Goal: Transaction & Acquisition: Book appointment/travel/reservation

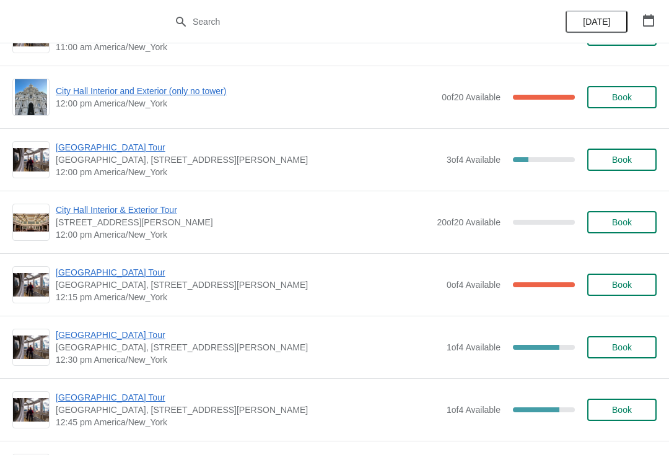
scroll to position [471, 0]
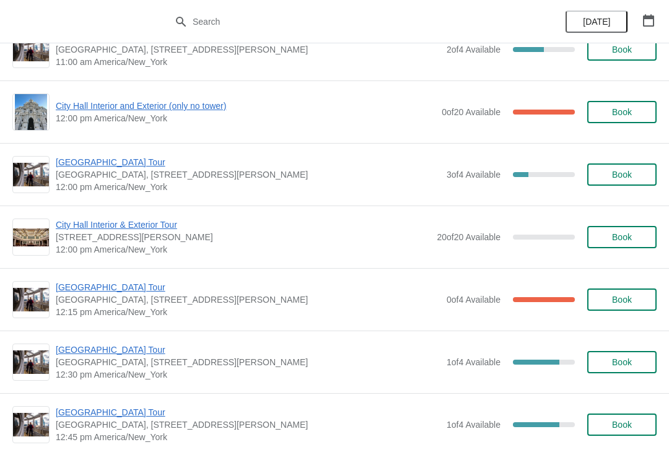
click at [233, 106] on span "City Hall Interior and Exterior (only no tower)" at bounding box center [246, 106] width 380 height 12
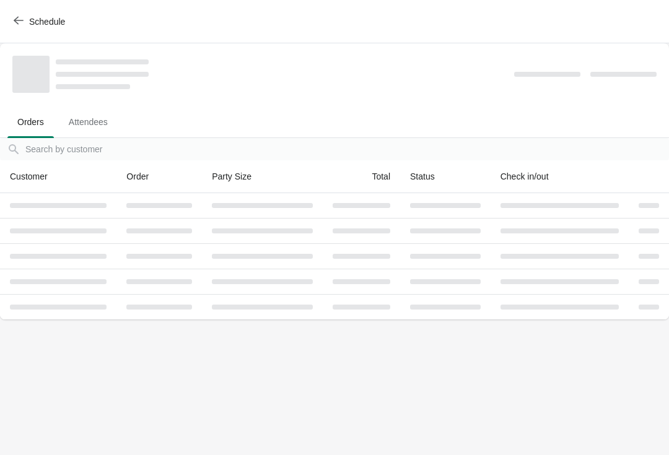
scroll to position [0, 0]
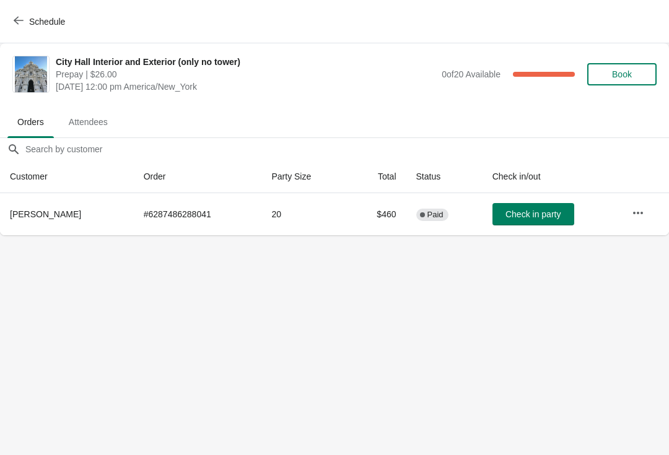
click at [9, 30] on button "Schedule" at bounding box center [40, 22] width 69 height 22
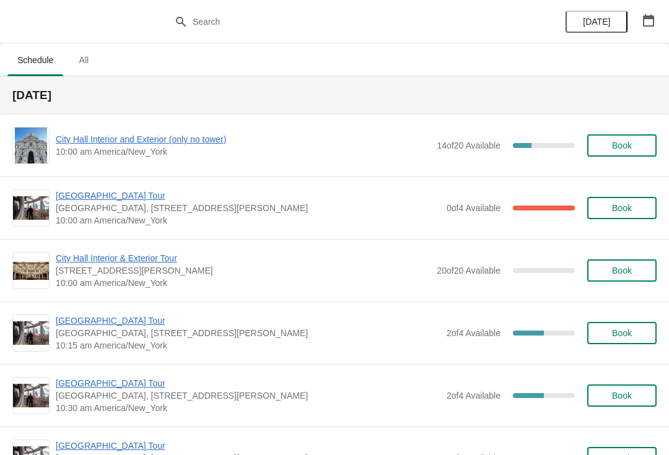
scroll to position [11, 0]
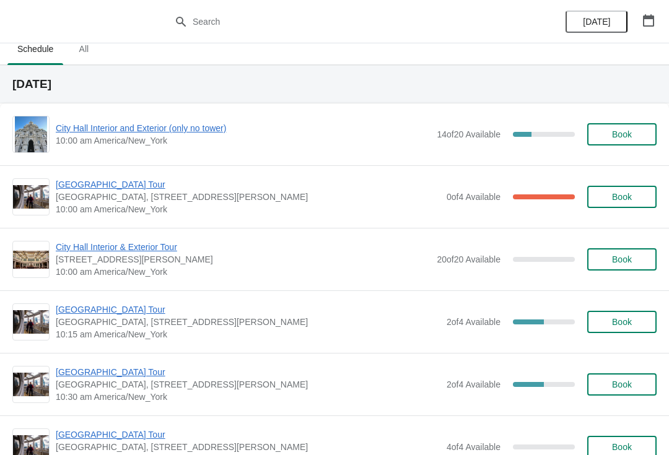
click at [123, 368] on span "[GEOGRAPHIC_DATA] Tour" at bounding box center [248, 372] width 385 height 12
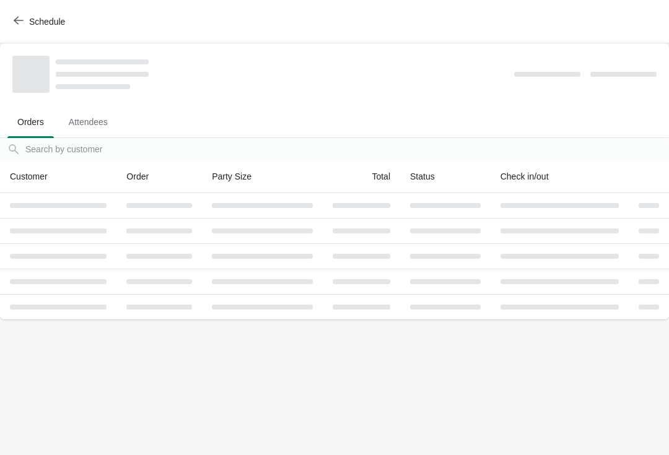
scroll to position [0, 0]
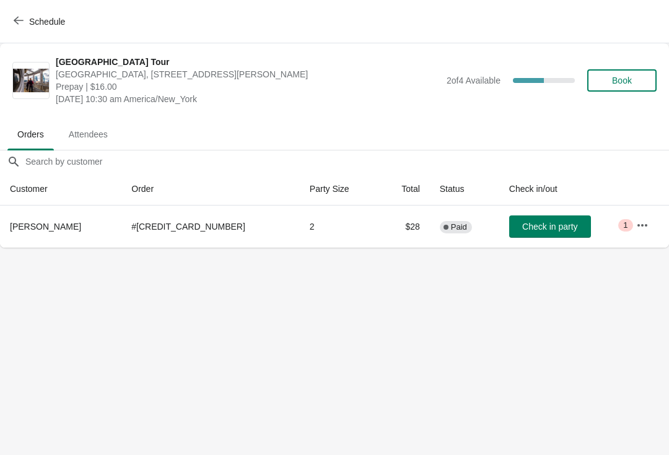
click at [20, 16] on icon "button" at bounding box center [19, 20] width 10 height 10
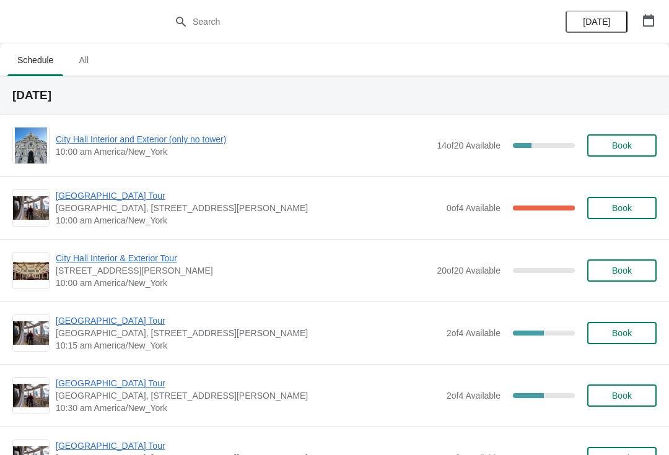
click at [205, 128] on div "City Hall Interior and Exterior (only no tower) 10:00 am America/New_York 14 of…" at bounding box center [334, 145] width 644 height 37
click at [227, 142] on span "City Hall Interior and Exterior (only no tower)" at bounding box center [243, 139] width 375 height 12
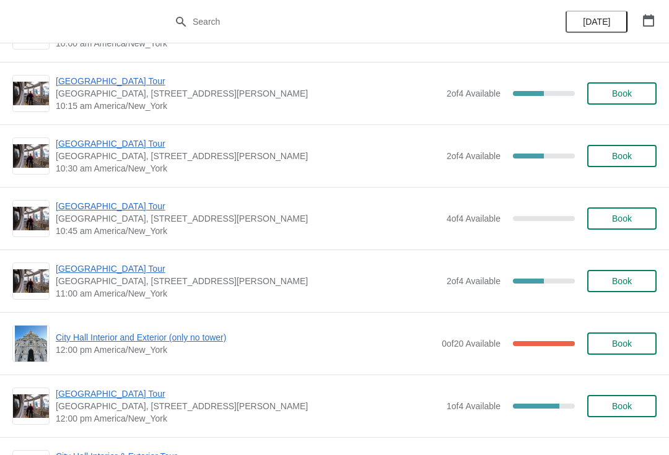
scroll to position [240, 0]
click at [626, 228] on button "Book" at bounding box center [621, 218] width 69 height 22
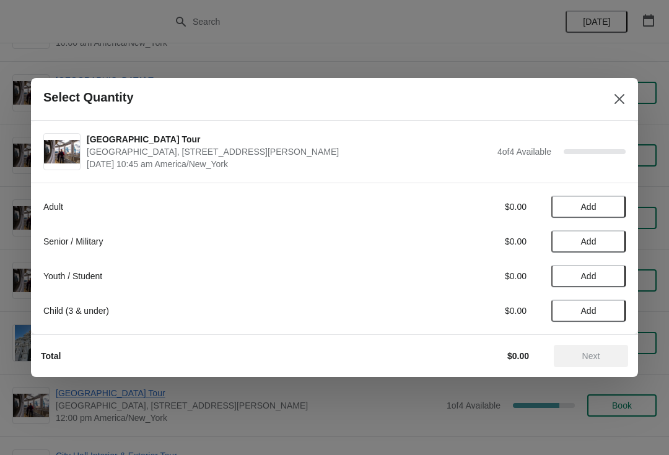
click at [593, 192] on div "Adult $0.00 Add Senior / Military $0.00 Add Youth / Student $0.00 Add Child (3 …" at bounding box center [334, 252] width 582 height 139
click at [603, 200] on button "Add" at bounding box center [588, 207] width 74 height 22
click at [611, 203] on icon at bounding box center [609, 207] width 13 height 13
click at [614, 201] on icon at bounding box center [609, 207] width 13 height 13
click at [611, 204] on icon at bounding box center [609, 207] width 13 height 13
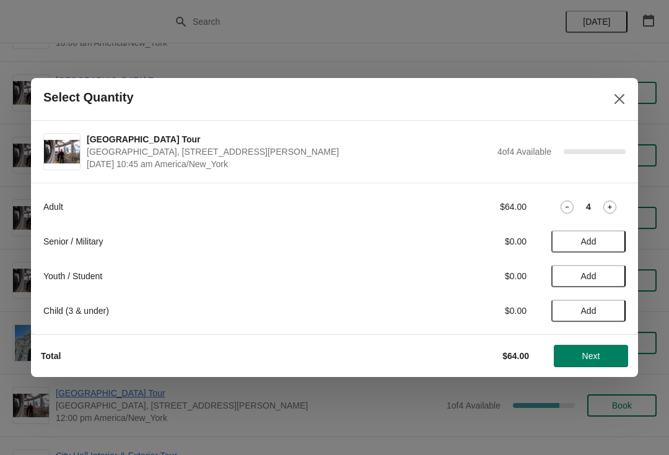
click at [604, 357] on span "Next" at bounding box center [591, 356] width 55 height 10
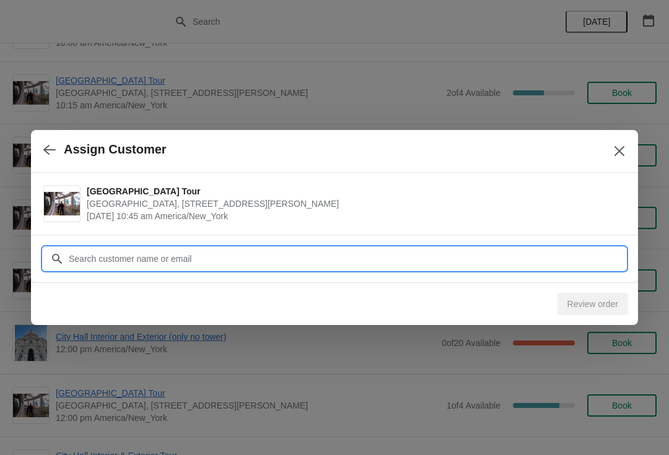
click at [500, 253] on input "Customer" at bounding box center [347, 259] width 558 height 22
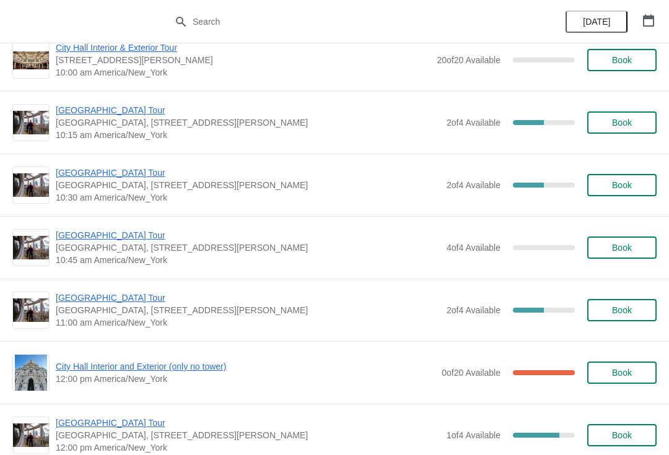
scroll to position [190, 0]
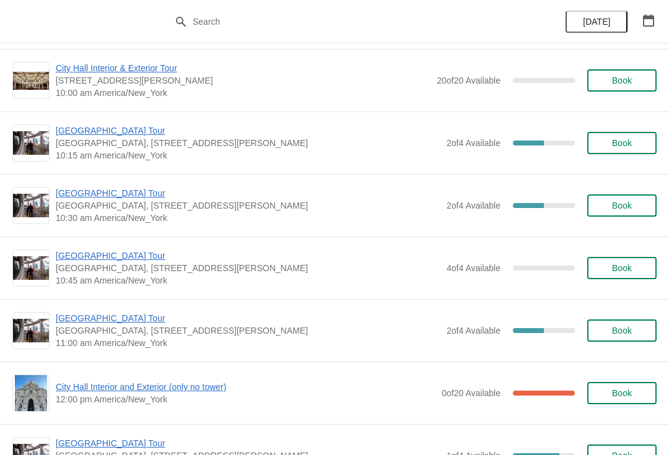
click at [133, 184] on div "City Hall Tower Tour City Hall Visitor Center, 1400 John F Kennedy Boulevard Su…" at bounding box center [334, 205] width 669 height 63
click at [130, 193] on span "[GEOGRAPHIC_DATA] Tour" at bounding box center [248, 193] width 385 height 12
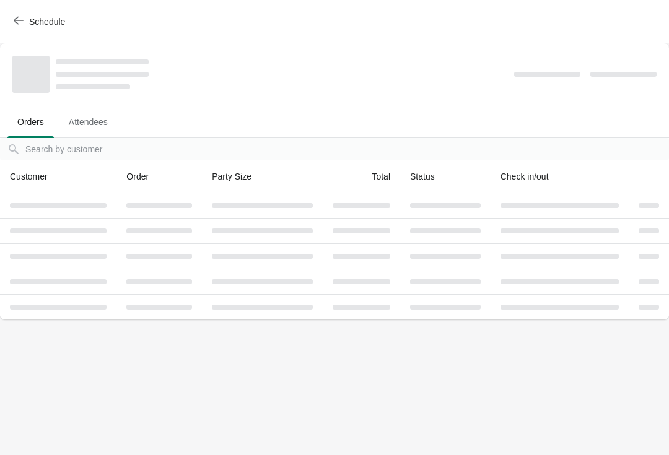
scroll to position [0, 0]
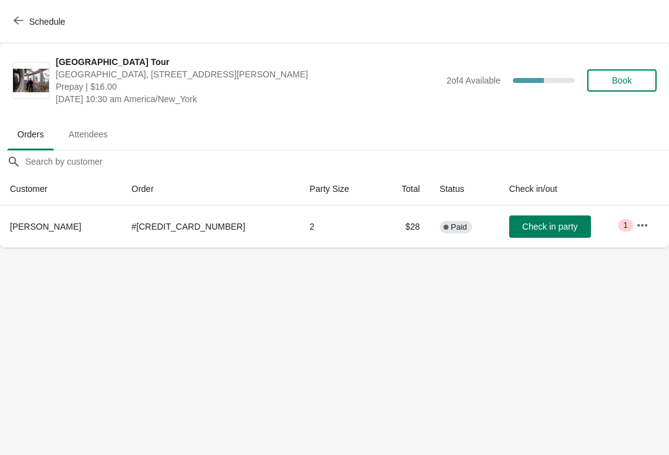
click at [25, 21] on span "Schedule" at bounding box center [40, 21] width 49 height 12
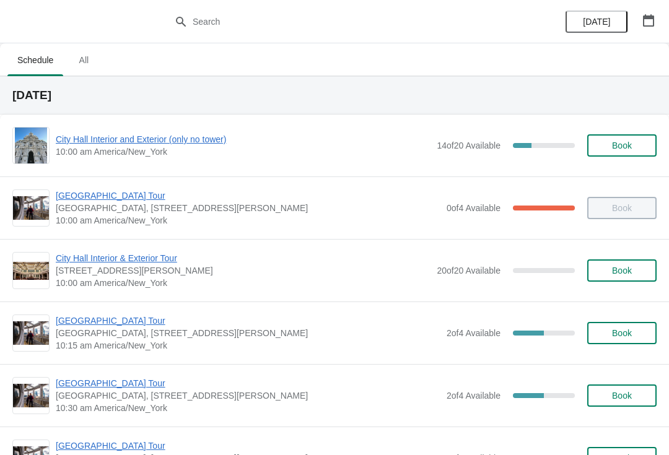
click at [123, 374] on div "City Hall Tower Tour City Hall Visitor Center, 1400 John F Kennedy Boulevard Su…" at bounding box center [334, 395] width 669 height 63
click at [107, 380] on span "[GEOGRAPHIC_DATA] Tour" at bounding box center [248, 383] width 385 height 12
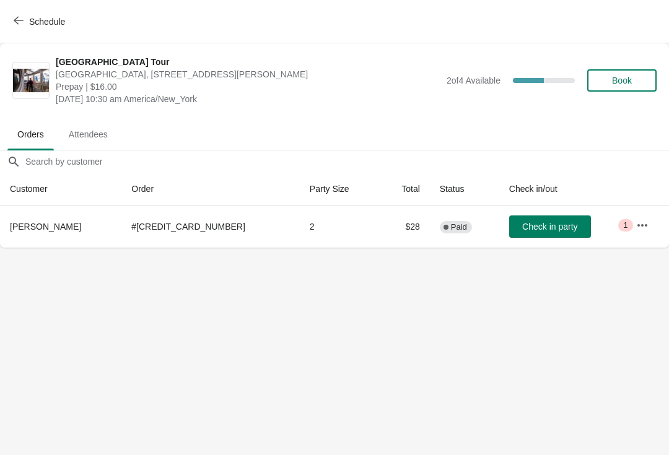
click at [527, 231] on span "Check in party" at bounding box center [549, 227] width 55 height 10
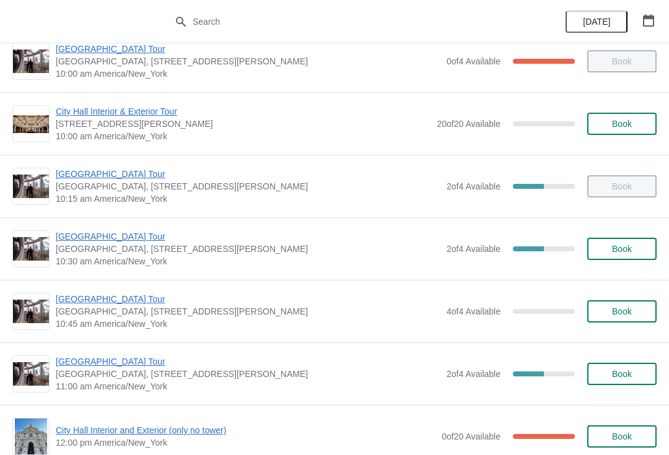
scroll to position [148, 0]
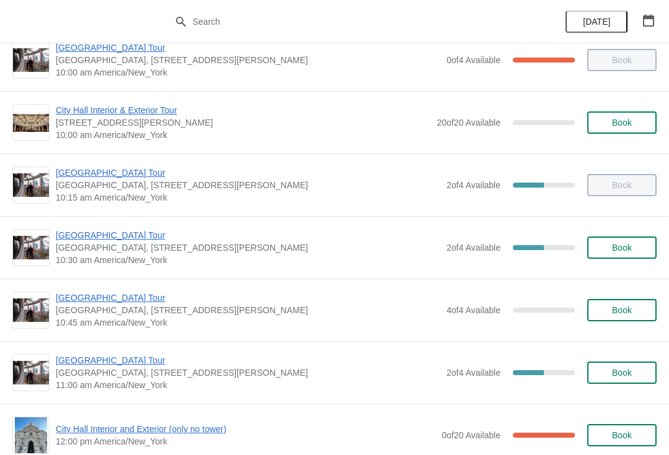
click at [615, 305] on span "Book" at bounding box center [622, 310] width 20 height 10
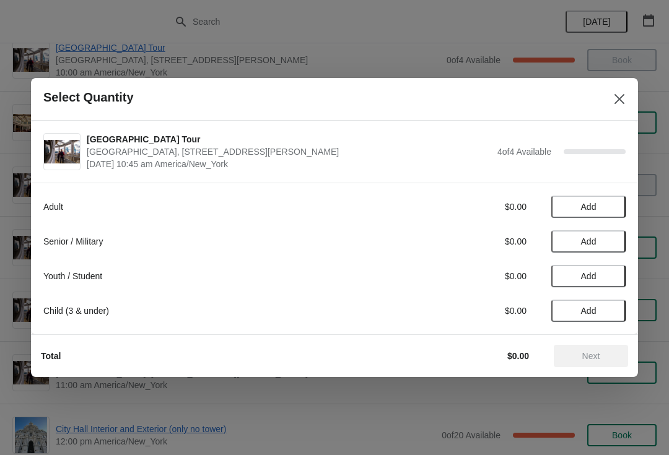
click at [593, 196] on button "Add" at bounding box center [588, 207] width 74 height 22
click at [584, 241] on span "Add" at bounding box center [588, 242] width 15 height 10
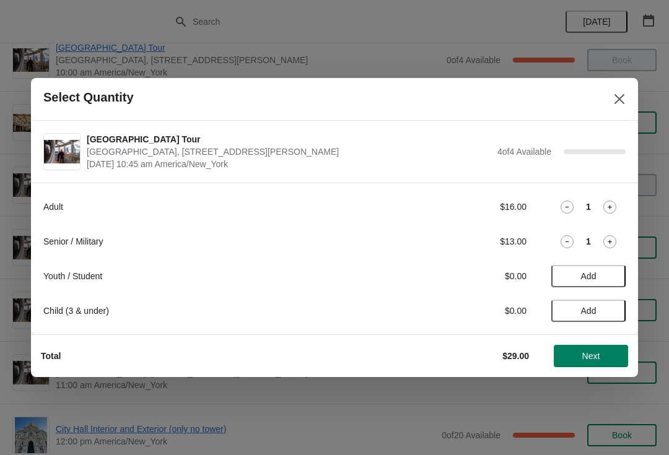
click at [597, 355] on span "Next" at bounding box center [591, 356] width 18 height 10
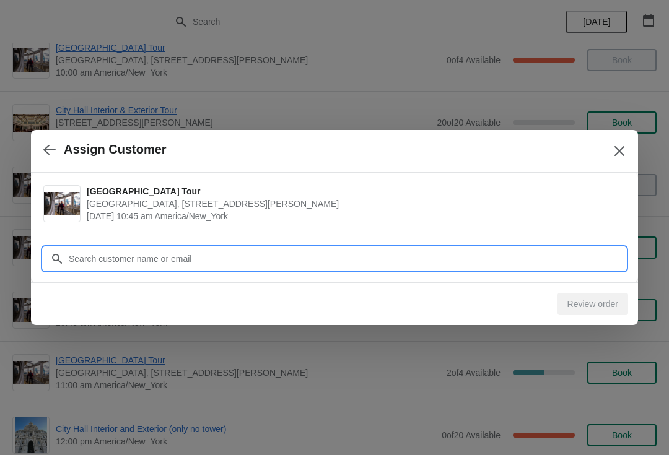
click at [85, 255] on input "Customer" at bounding box center [347, 259] width 558 height 22
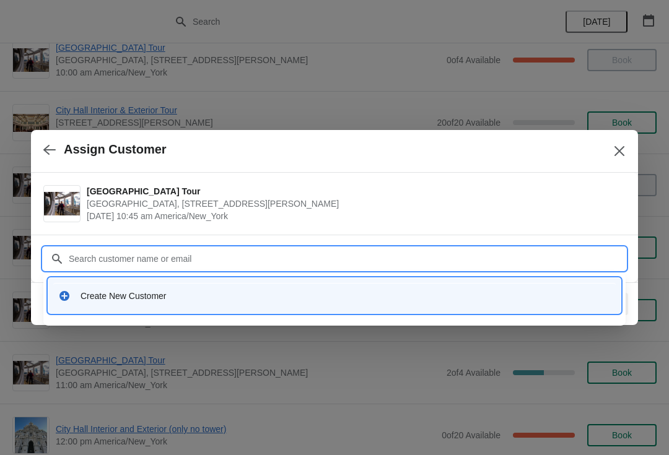
click at [103, 298] on div "Create New Customer" at bounding box center [346, 296] width 530 height 12
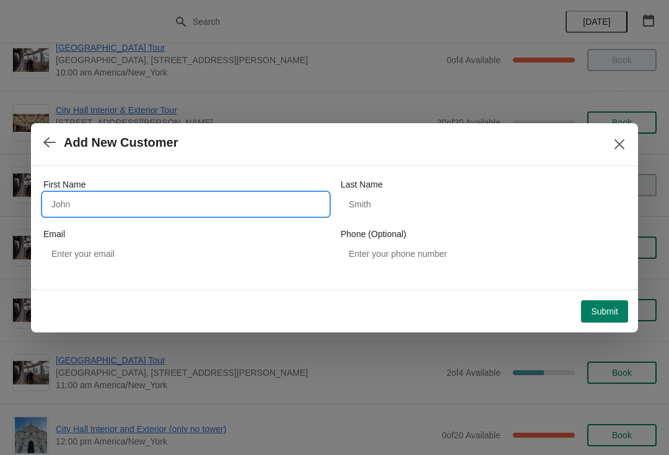
click at [56, 200] on input "First Name" at bounding box center [185, 204] width 285 height 22
type input "Steven"
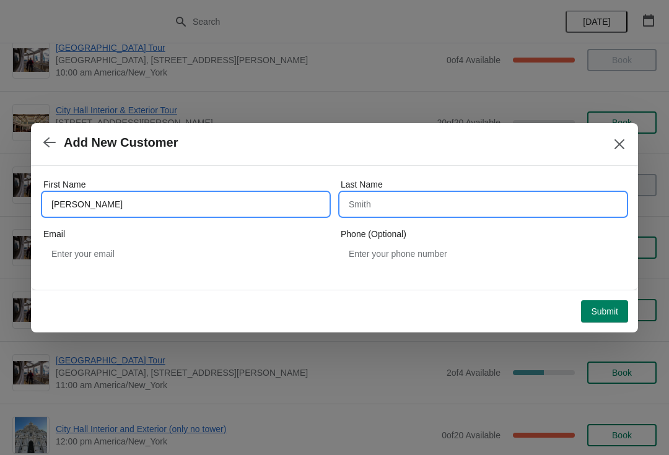
click at [372, 198] on input "Last Name" at bounding box center [483, 204] width 285 height 22
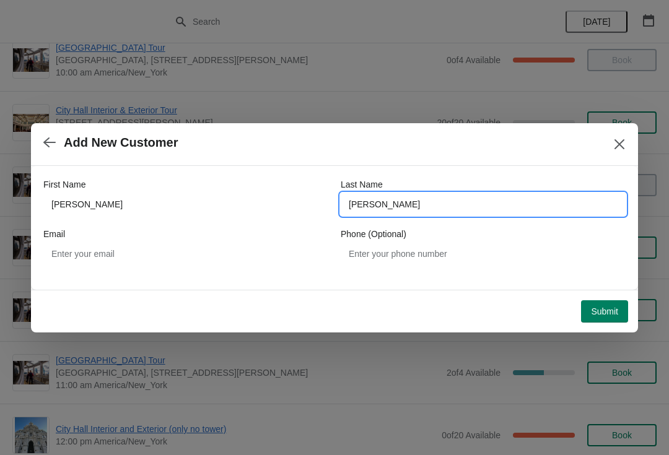
type input "lee"
click at [606, 310] on span "Submit" at bounding box center [604, 312] width 27 height 10
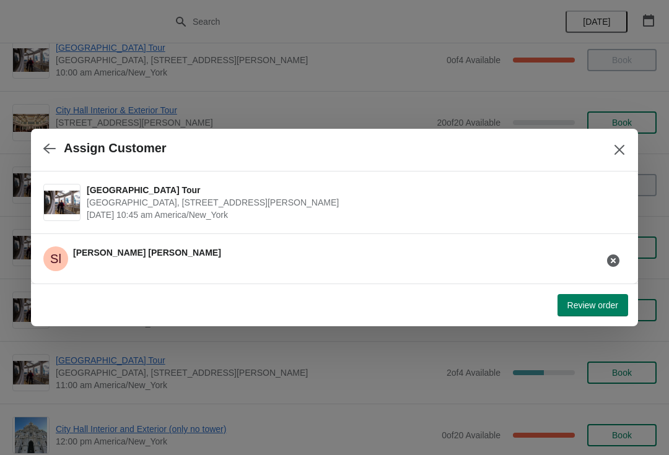
click at [588, 310] on span "Review order" at bounding box center [592, 305] width 51 height 10
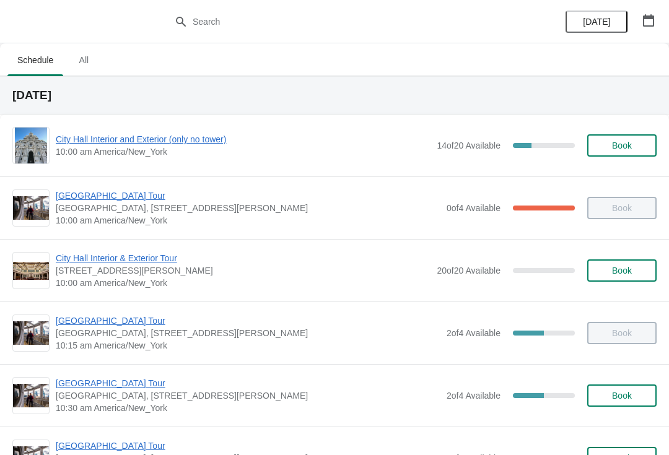
click at [651, 5] on div "[DATE]" at bounding box center [610, 21] width 118 height 43
click at [638, 27] on button "button" at bounding box center [648, 20] width 22 height 22
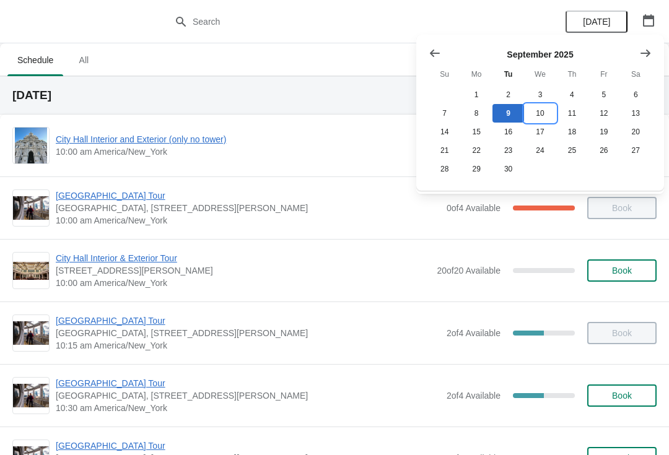
click at [540, 118] on button "10" at bounding box center [540, 113] width 32 height 19
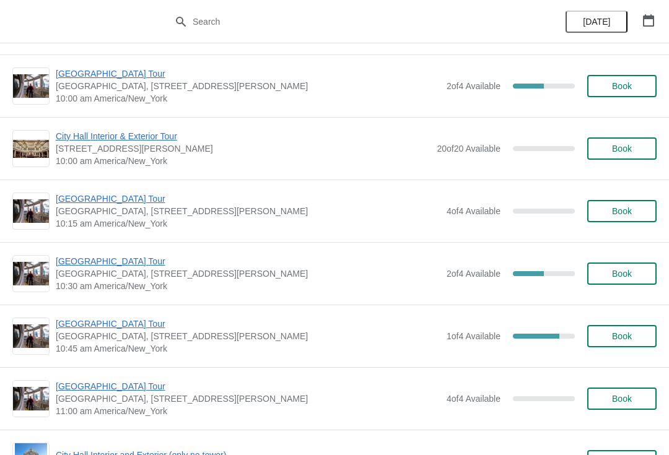
scroll to position [118, 0]
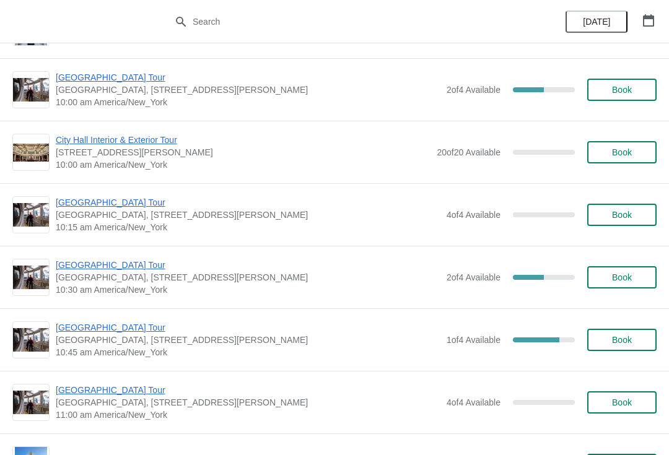
click at [87, 197] on span "[GEOGRAPHIC_DATA] Tour" at bounding box center [248, 202] width 385 height 12
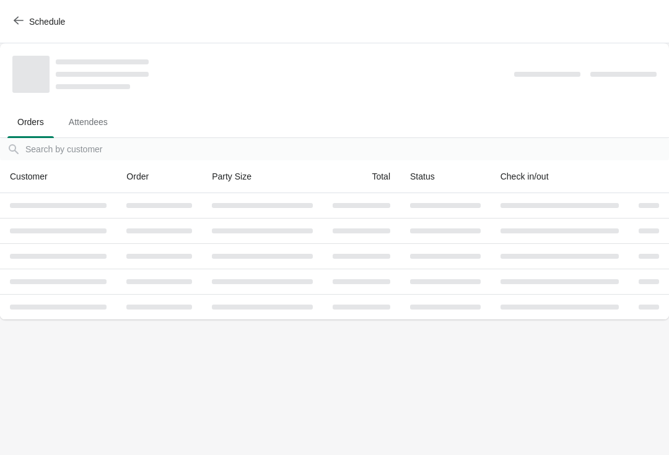
scroll to position [0, 0]
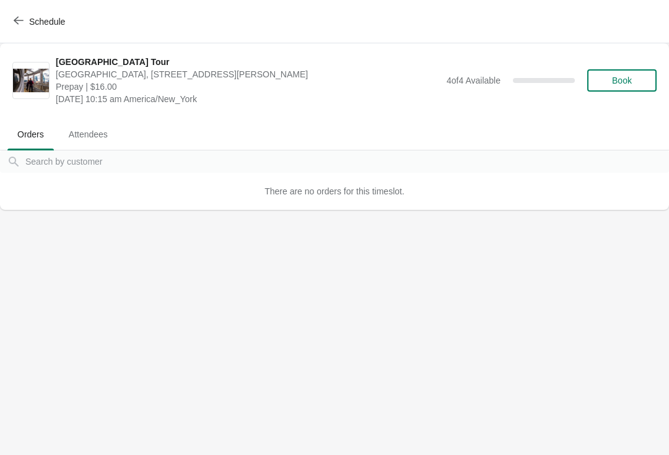
click at [613, 76] on span "Book" at bounding box center [622, 81] width 20 height 10
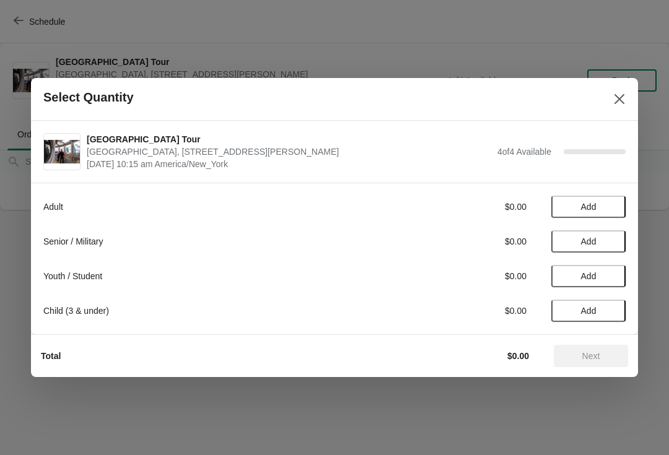
click at [595, 199] on button "Add" at bounding box center [588, 207] width 74 height 22
click at [588, 270] on button "Add" at bounding box center [588, 276] width 74 height 22
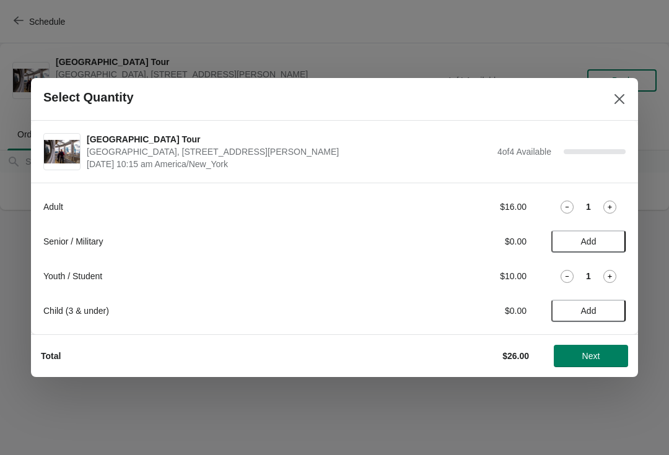
click at [595, 362] on button "Next" at bounding box center [591, 356] width 74 height 22
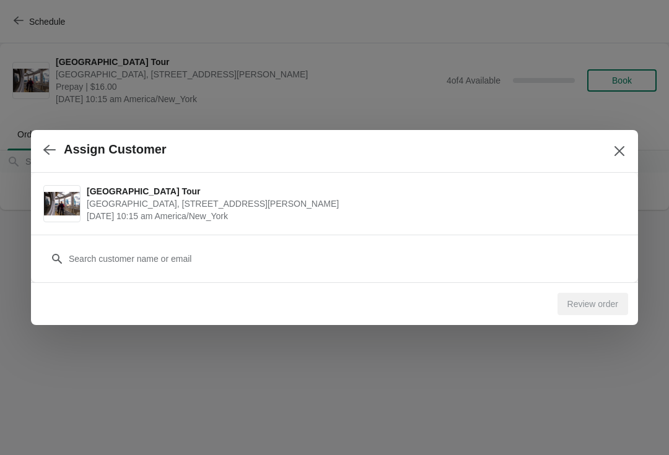
click at [611, 161] on button "Close" at bounding box center [619, 151] width 22 height 22
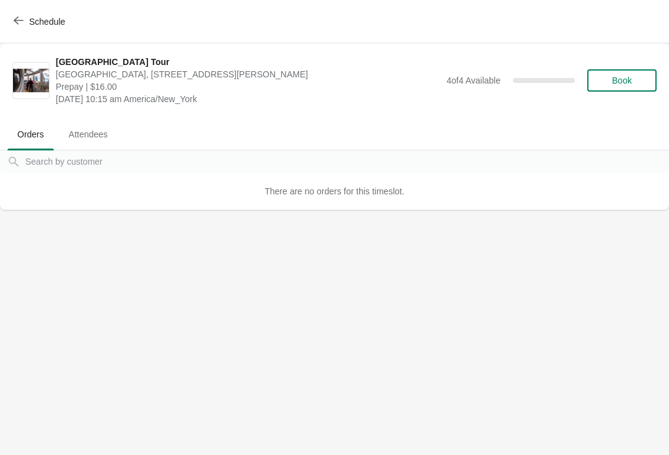
click at [613, 74] on button "Book" at bounding box center [621, 80] width 69 height 22
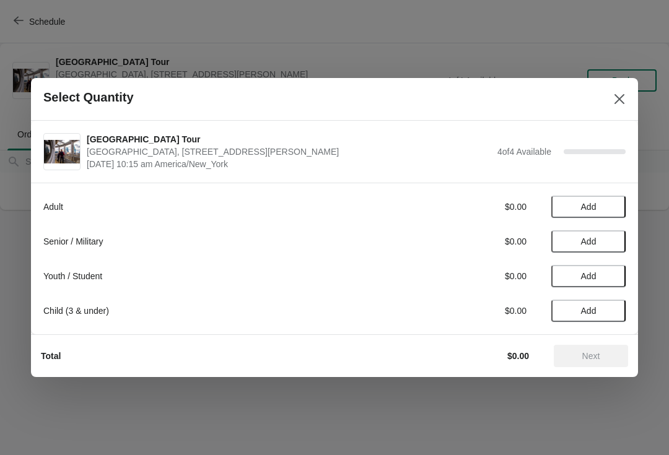
click at [598, 239] on span "Add" at bounding box center [589, 242] width 52 height 10
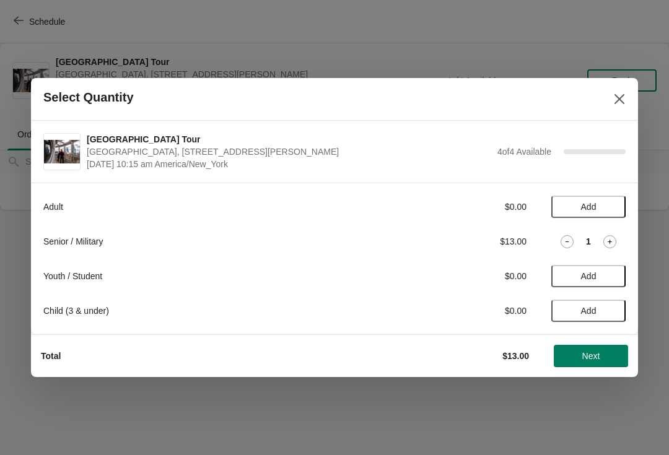
click at [594, 271] on span "Add" at bounding box center [588, 276] width 15 height 10
click at [607, 356] on span "Next" at bounding box center [591, 356] width 55 height 10
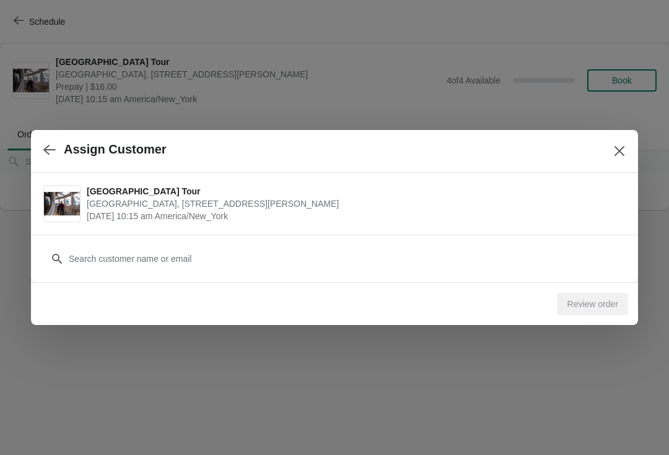
click at [92, 245] on div "Customer" at bounding box center [334, 252] width 582 height 35
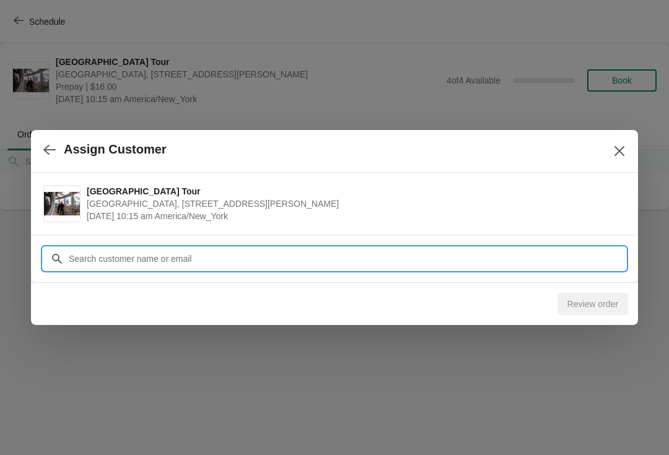
click at [84, 263] on input "Customer" at bounding box center [347, 259] width 558 height 22
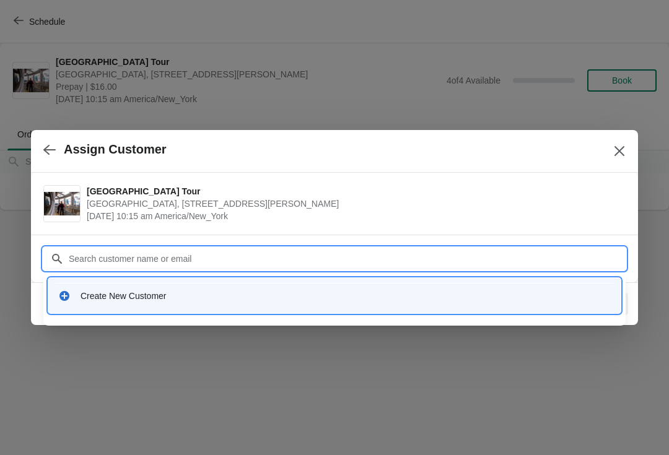
click at [97, 307] on div "Create New Customer" at bounding box center [334, 295] width 563 height 25
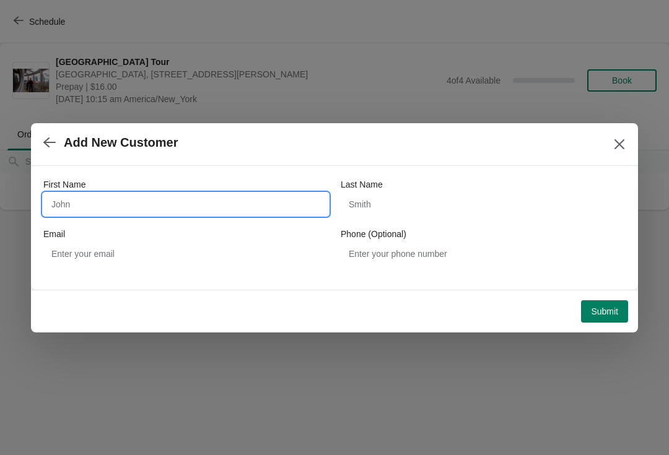
click at [82, 209] on input "First Name" at bounding box center [185, 204] width 285 height 22
type input "Emira"
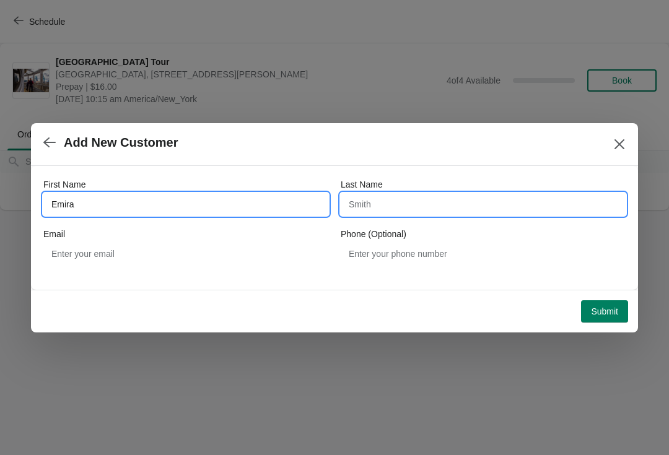
click at [370, 203] on input "Last Name" at bounding box center [483, 204] width 285 height 22
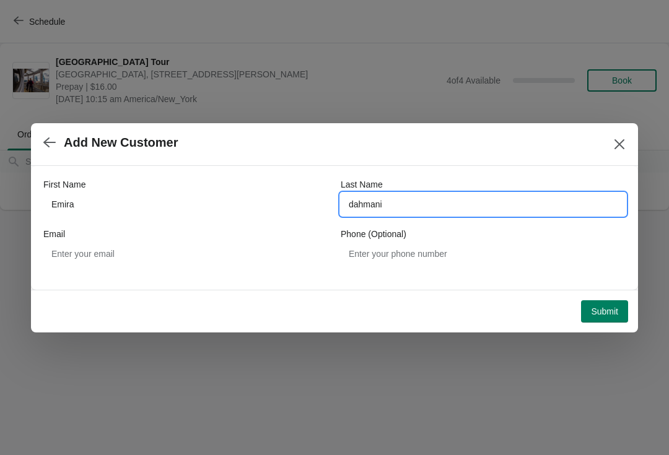
type input "dahmani"
click at [595, 310] on span "Submit" at bounding box center [604, 312] width 27 height 10
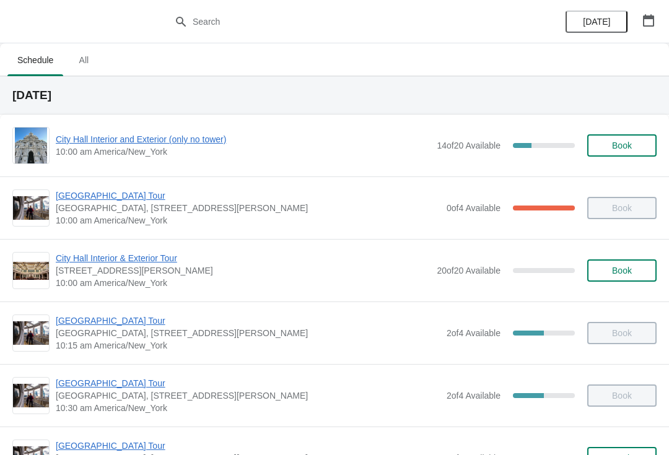
click at [593, 24] on span "[DATE]" at bounding box center [596, 22] width 27 height 10
click at [608, 28] on button "[DATE]" at bounding box center [597, 22] width 62 height 22
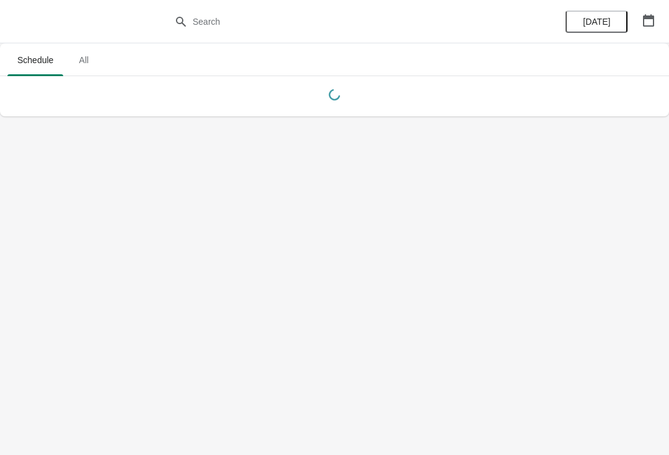
click at [609, 19] on span "[DATE]" at bounding box center [596, 22] width 27 height 10
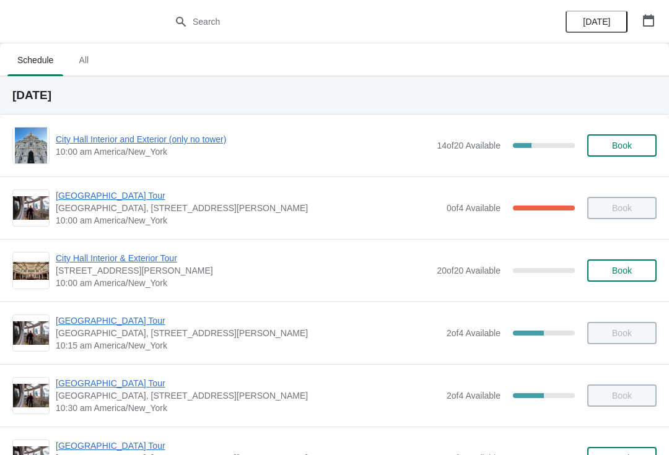
click at [652, 14] on icon "button" at bounding box center [648, 20] width 12 height 12
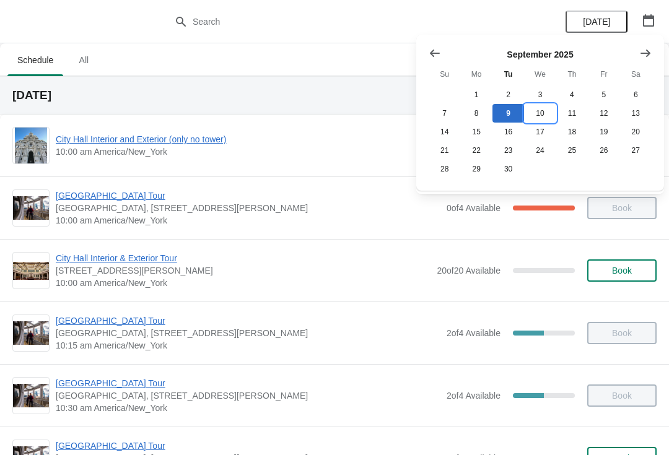
click at [540, 112] on button "10" at bounding box center [540, 113] width 32 height 19
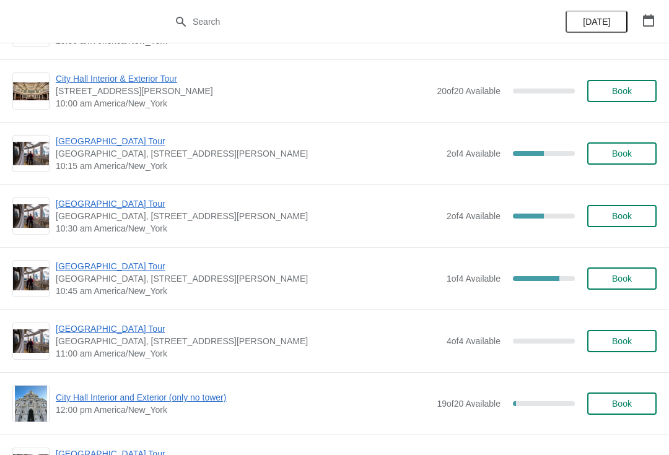
scroll to position [179, 0]
click at [103, 146] on span "[GEOGRAPHIC_DATA] Tour" at bounding box center [248, 142] width 385 height 12
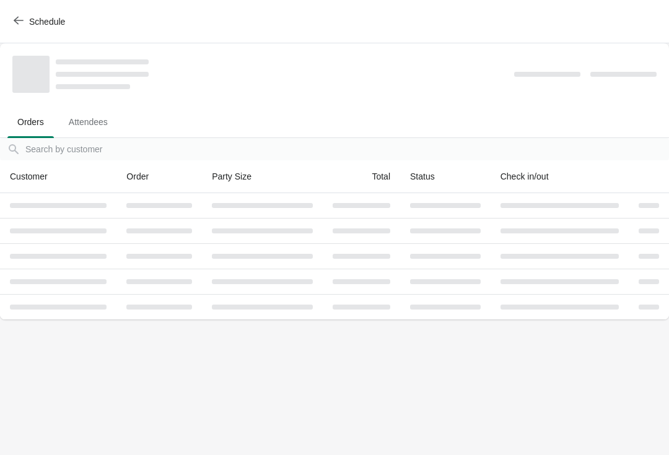
scroll to position [0, 0]
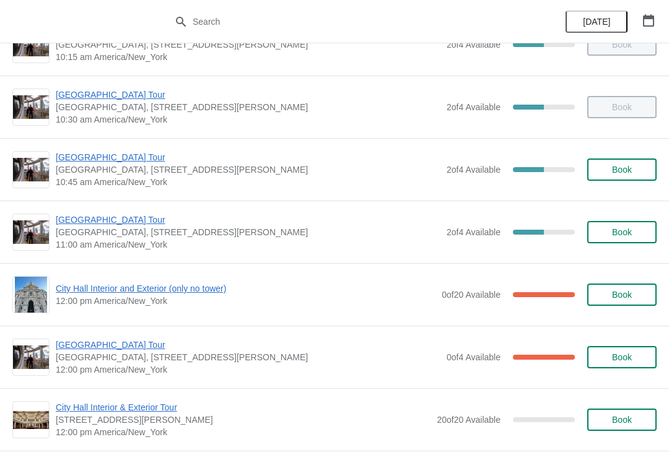
scroll to position [290, 0]
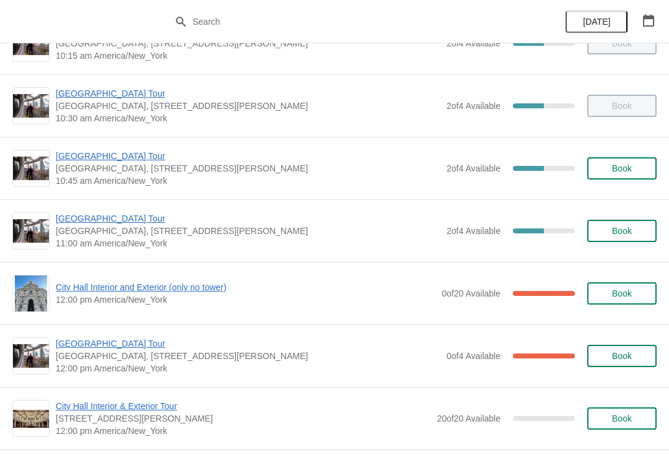
click at [625, 238] on button "Book" at bounding box center [621, 231] width 69 height 22
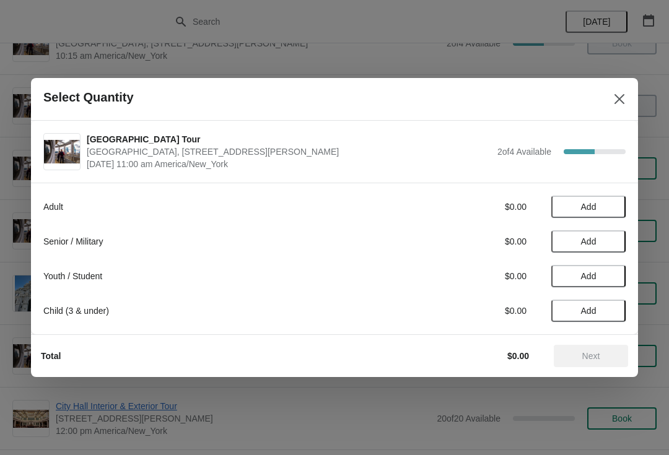
click at [630, 104] on button "Close" at bounding box center [619, 99] width 22 height 22
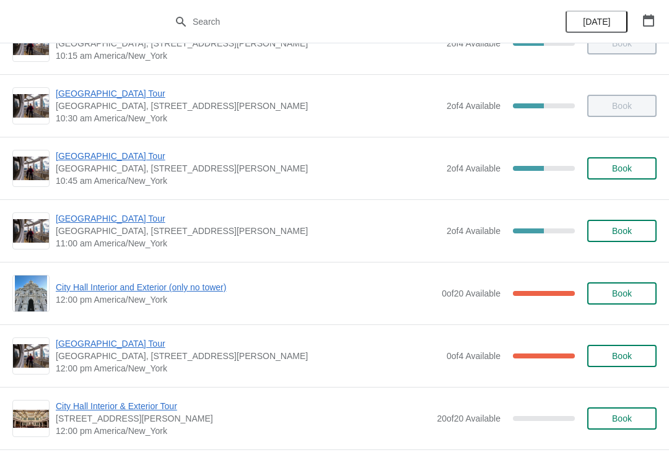
click at [109, 213] on span "[GEOGRAPHIC_DATA] Tour" at bounding box center [248, 218] width 385 height 12
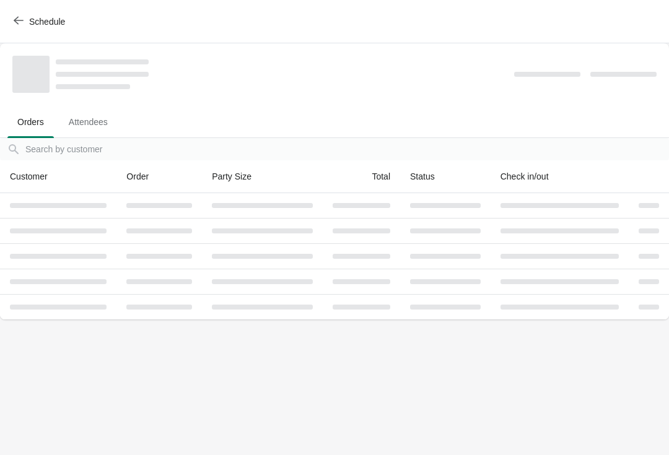
scroll to position [0, 0]
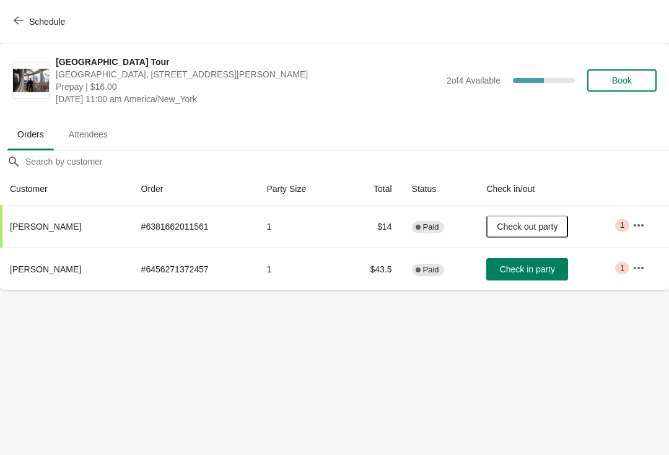
click at [8, 22] on button "Schedule" at bounding box center [40, 22] width 69 height 22
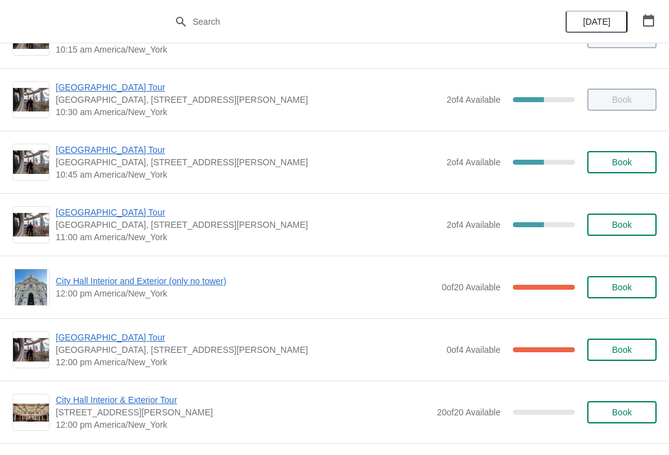
scroll to position [284, 0]
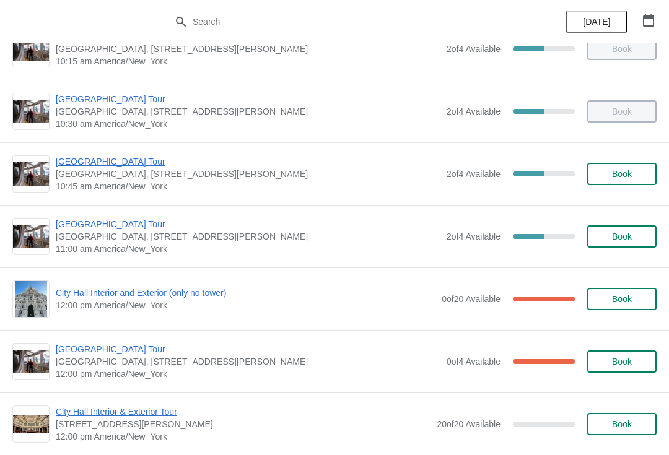
click at [103, 223] on span "[GEOGRAPHIC_DATA] Tour" at bounding box center [248, 224] width 385 height 12
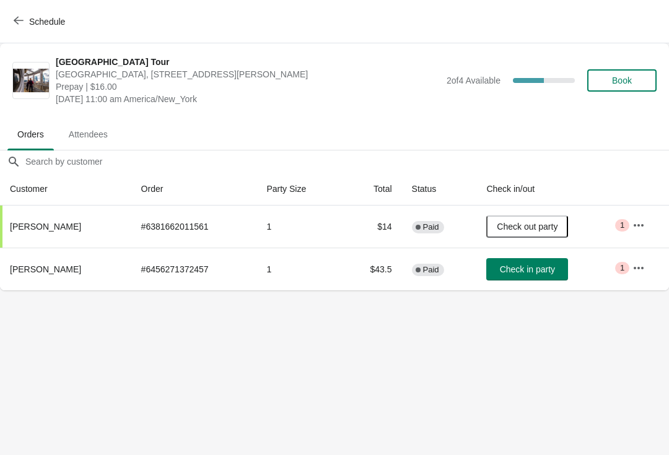
scroll to position [0, 0]
click at [8, 15] on button "Schedule" at bounding box center [40, 22] width 69 height 22
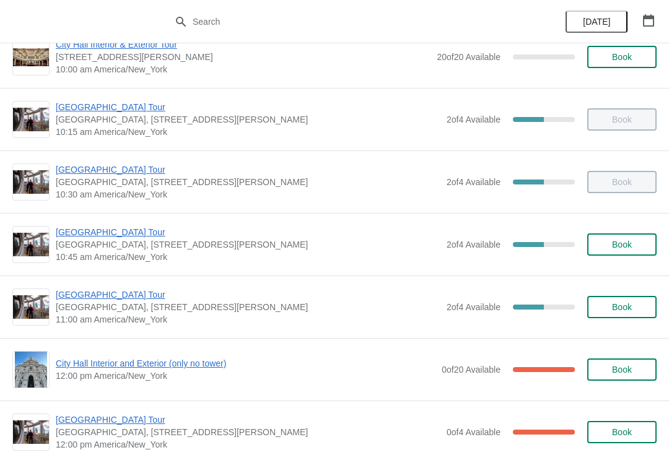
scroll to position [215, 0]
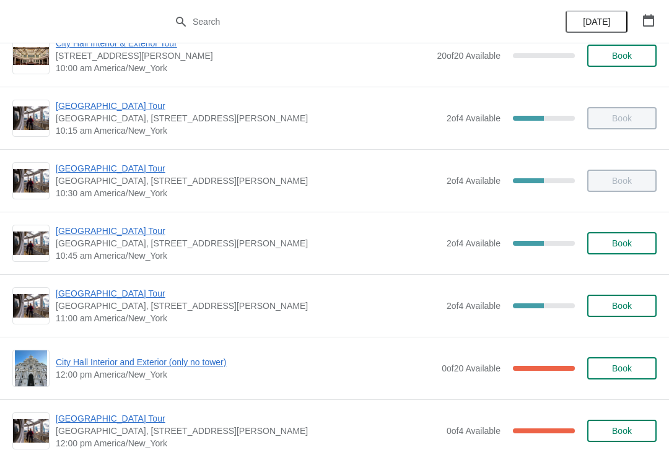
click at [615, 13] on button "[DATE]" at bounding box center [597, 22] width 62 height 22
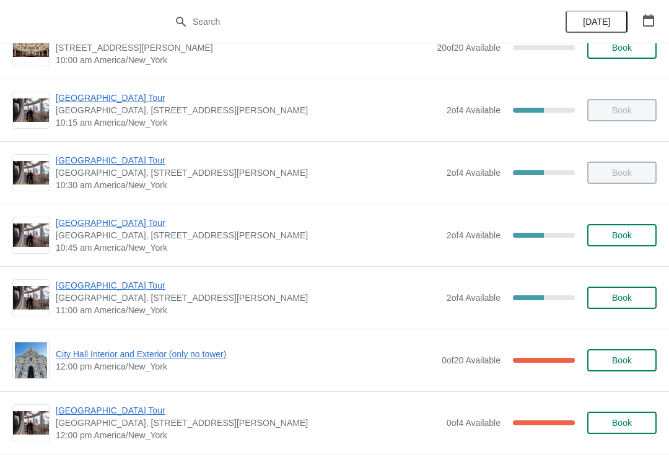
scroll to position [224, 0]
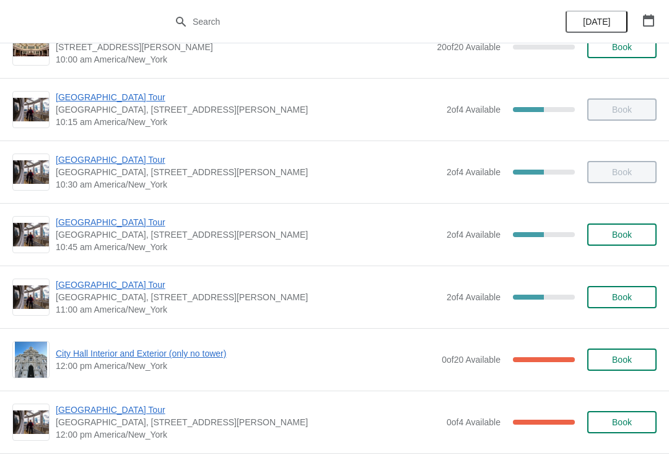
click at [98, 289] on span "[GEOGRAPHIC_DATA] Tour" at bounding box center [248, 285] width 385 height 12
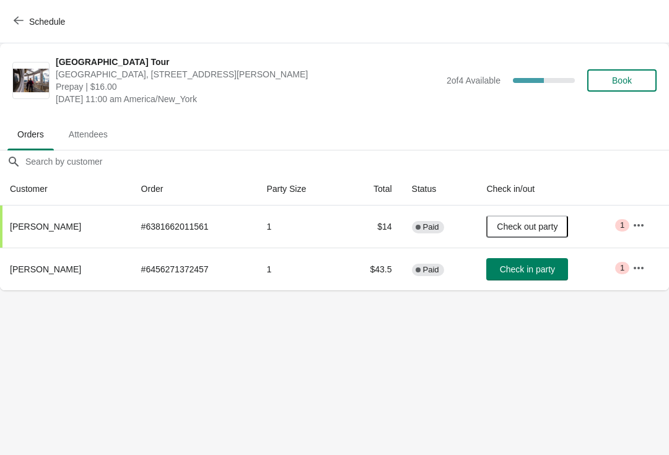
scroll to position [0, 0]
click at [20, 25] on icon "button" at bounding box center [19, 20] width 10 height 10
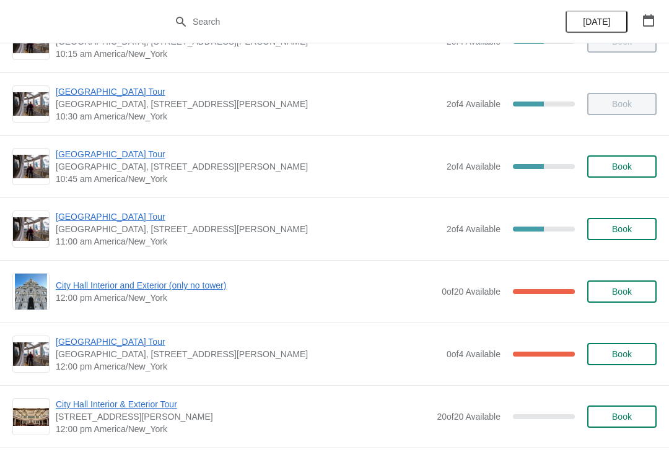
scroll to position [290, 0]
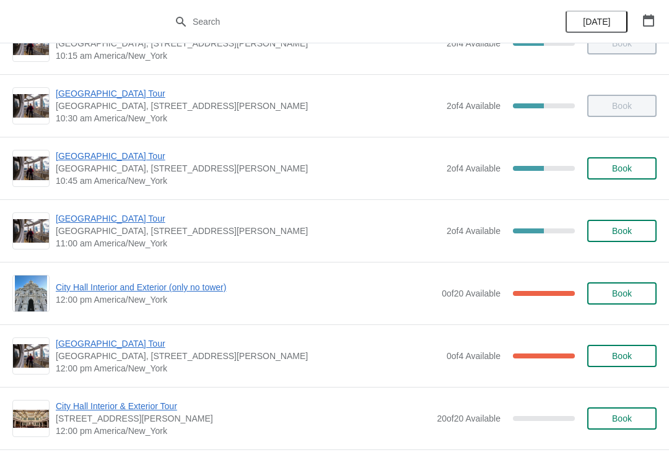
click at [623, 235] on span "Book" at bounding box center [622, 231] width 20 height 10
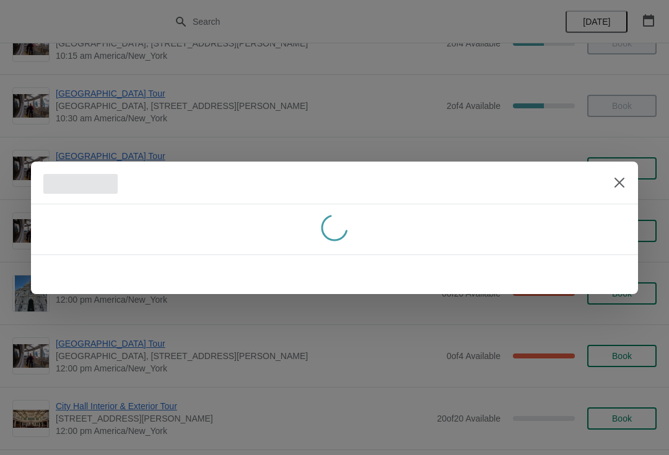
scroll to position [0, 0]
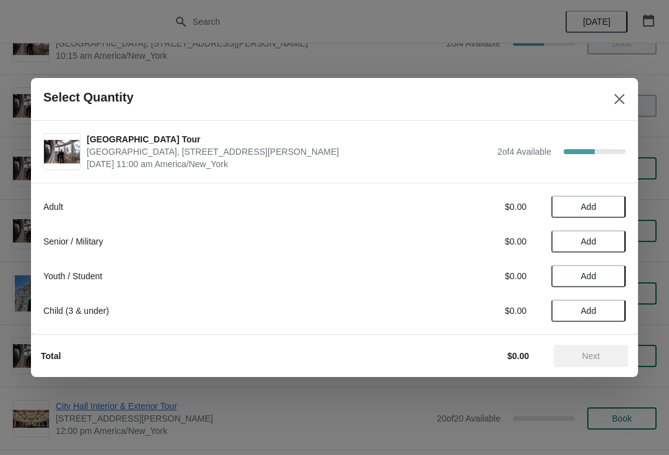
click at [624, 92] on button "Close" at bounding box center [619, 99] width 22 height 22
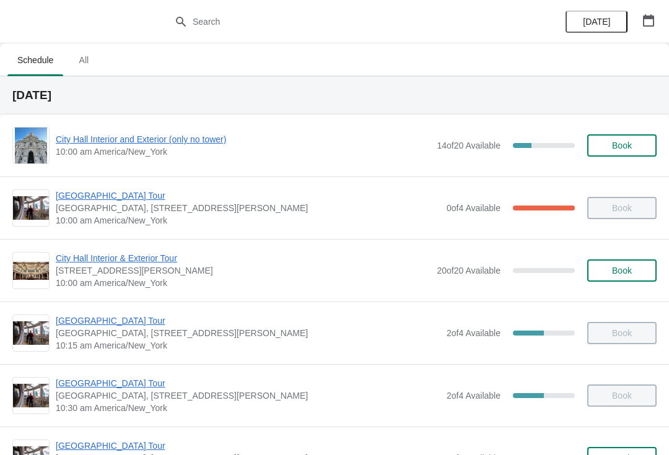
scroll to position [290, 0]
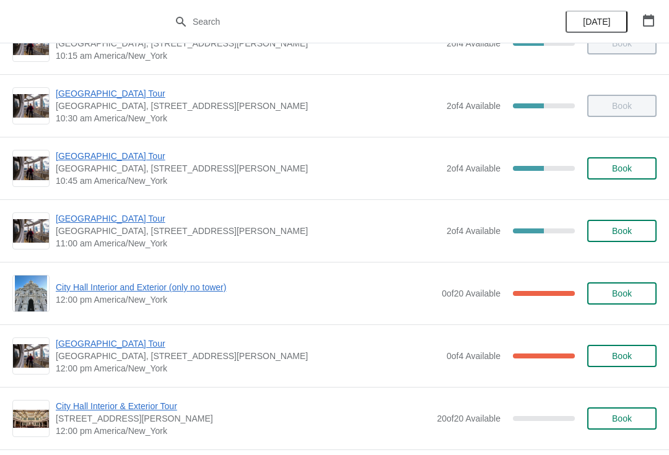
click at [623, 226] on span "Book" at bounding box center [622, 231] width 20 height 10
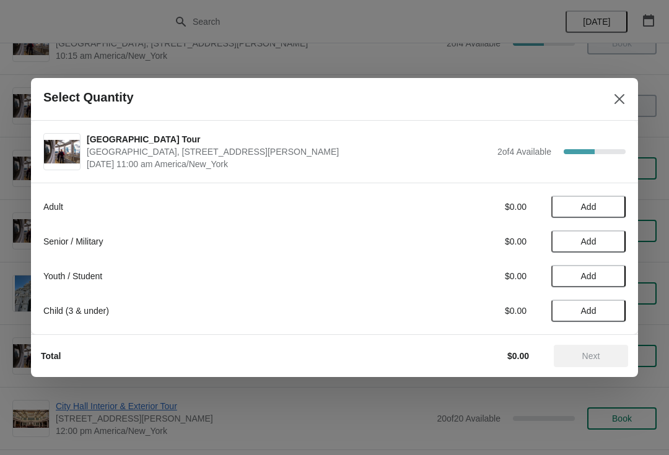
click at [582, 206] on span "Add" at bounding box center [588, 207] width 15 height 10
click at [610, 205] on icon at bounding box center [609, 207] width 13 height 13
click at [597, 354] on span "Next" at bounding box center [591, 356] width 18 height 10
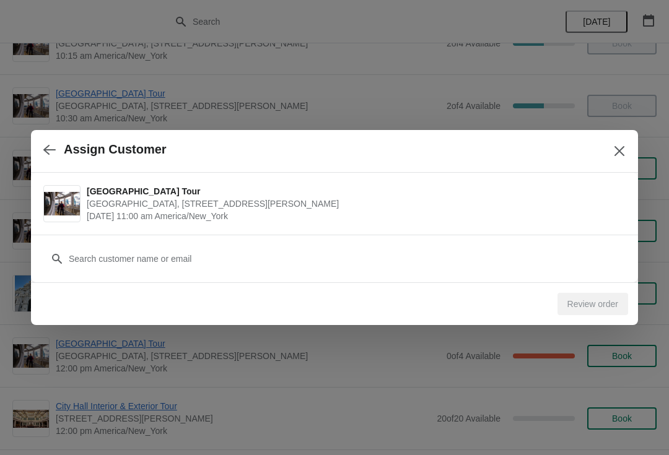
click at [638, 149] on div at bounding box center [334, 227] width 669 height 455
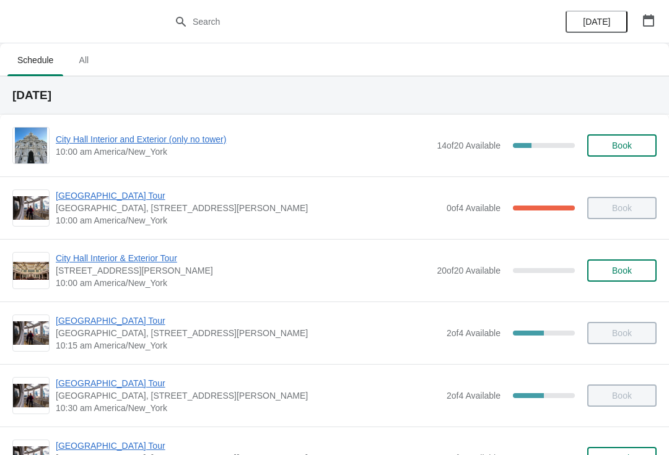
scroll to position [290, 0]
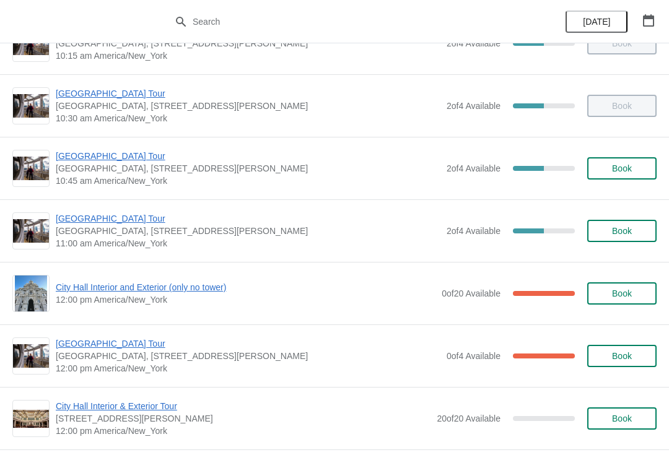
click at [620, 154] on div "[GEOGRAPHIC_DATA] [GEOGRAPHIC_DATA], [STREET_ADDRESS][PERSON_NAME] 10:45 am Ame…" at bounding box center [356, 168] width 601 height 37
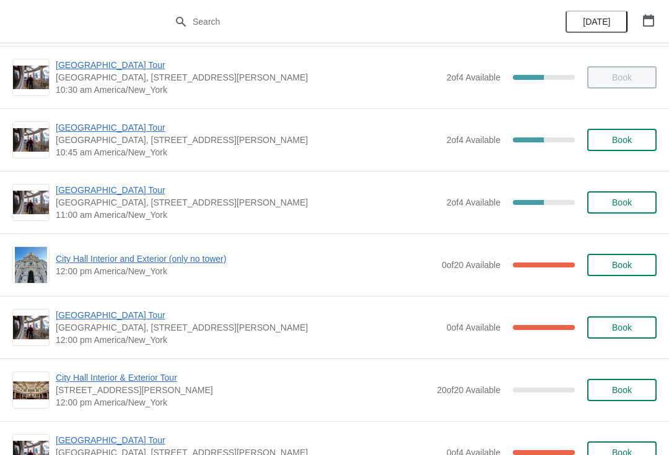
scroll to position [315, 0]
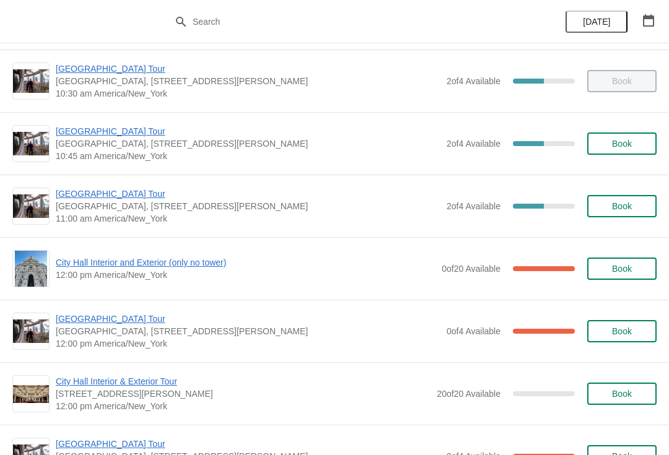
click at [70, 199] on span "[GEOGRAPHIC_DATA] Tour" at bounding box center [248, 194] width 385 height 12
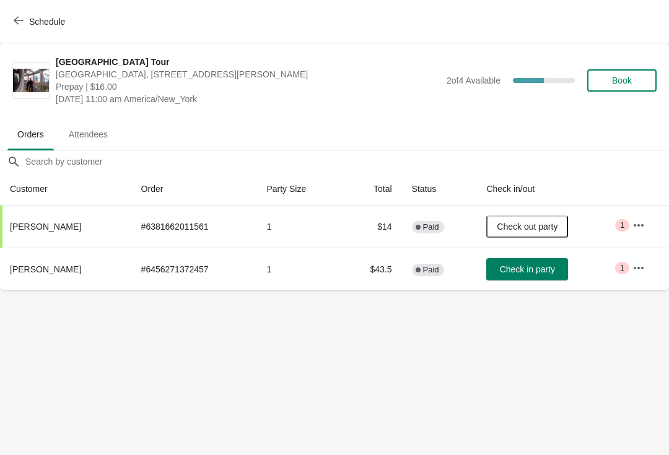
scroll to position [0, 0]
click at [15, 19] on icon "button" at bounding box center [19, 20] width 10 height 10
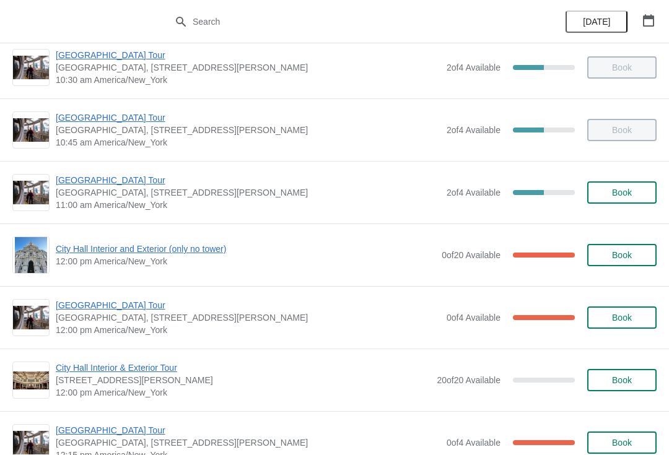
scroll to position [330, 0]
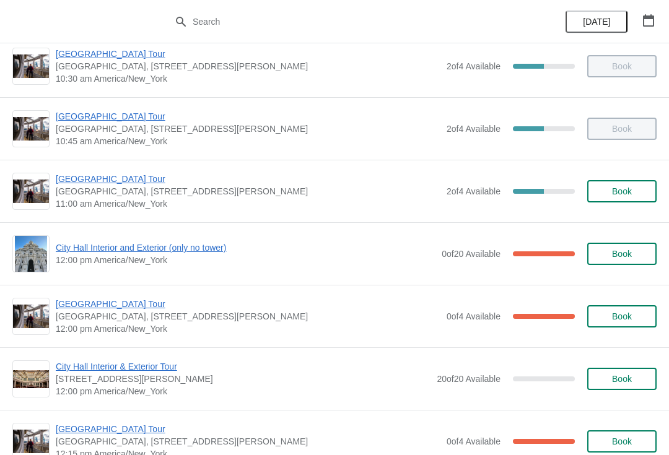
click at [74, 181] on span "[GEOGRAPHIC_DATA] Tour" at bounding box center [248, 179] width 385 height 12
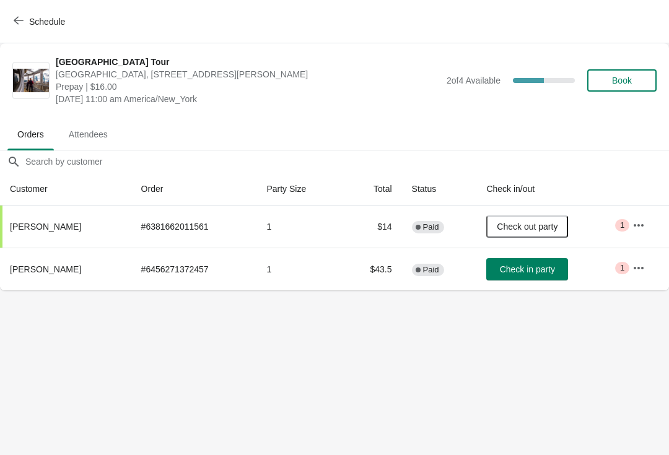
scroll to position [0, 0]
click at [624, 82] on span "Book" at bounding box center [622, 81] width 20 height 10
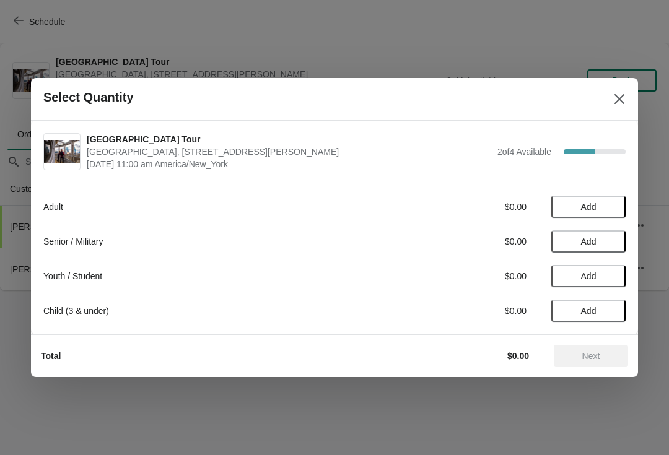
click at [595, 198] on button "Add" at bounding box center [588, 207] width 74 height 22
click at [594, 360] on span "Next" at bounding box center [591, 356] width 18 height 10
